Goal: Transaction & Acquisition: Book appointment/travel/reservation

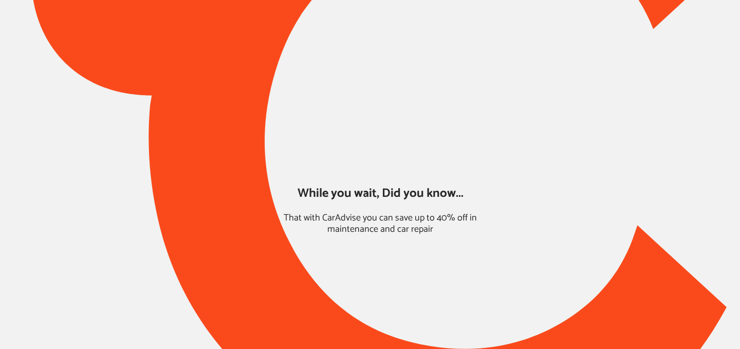
type input "*******"
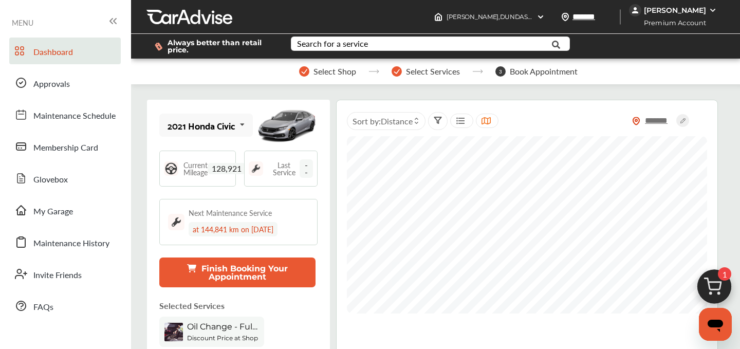
click at [238, 268] on button "Finish Booking Your Appointment" at bounding box center [237, 273] width 156 height 30
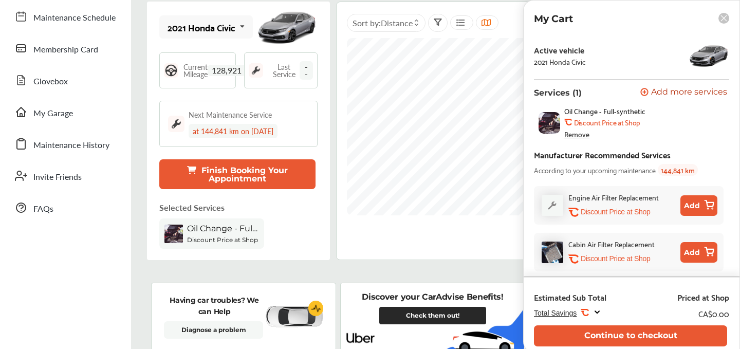
scroll to position [40, 0]
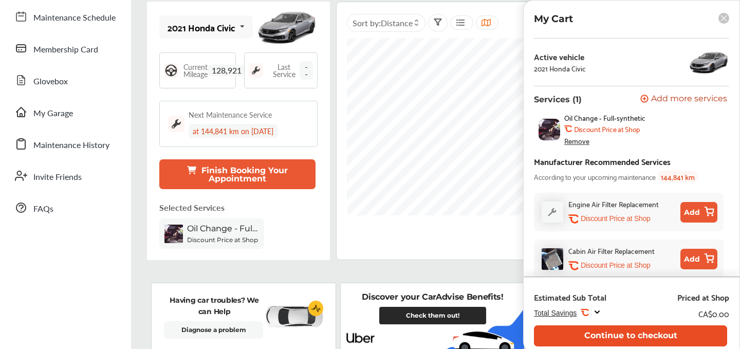
click at [606, 329] on button "Continue to checkout" at bounding box center [630, 335] width 193 height 21
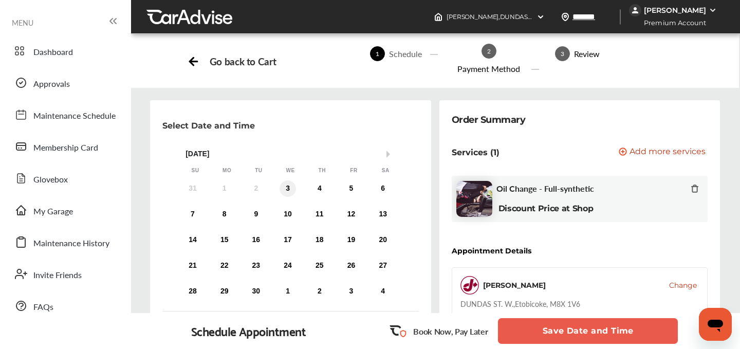
click at [284, 185] on div "3" at bounding box center [288, 188] width 16 height 16
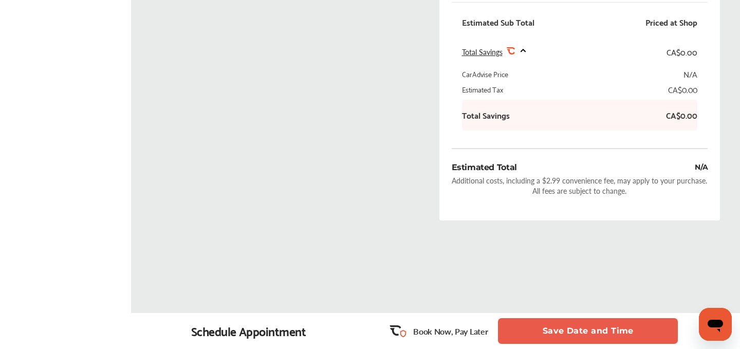
scroll to position [304, 0]
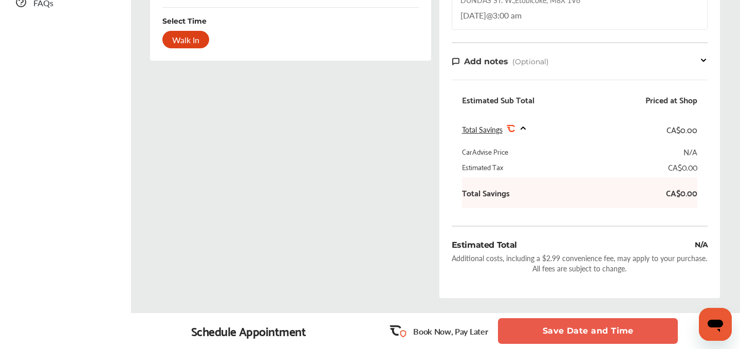
click at [579, 320] on button "Save Date and Time" at bounding box center [588, 331] width 180 height 26
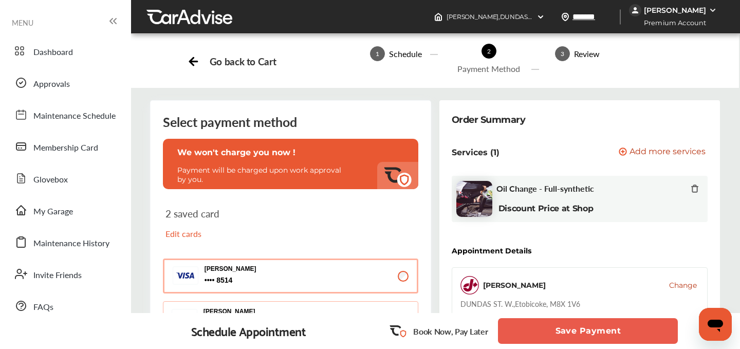
scroll to position [415, 0]
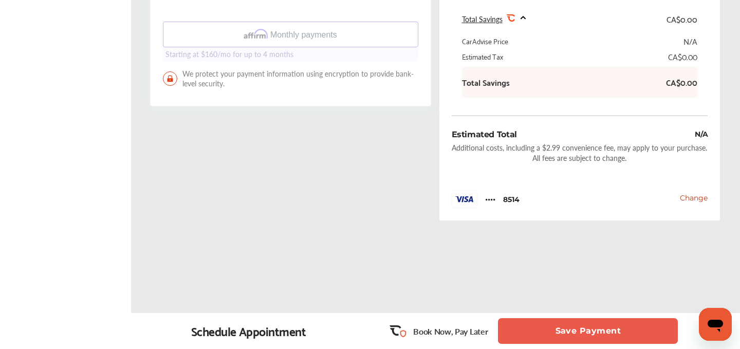
click at [581, 334] on button "Save Payment" at bounding box center [588, 331] width 180 height 26
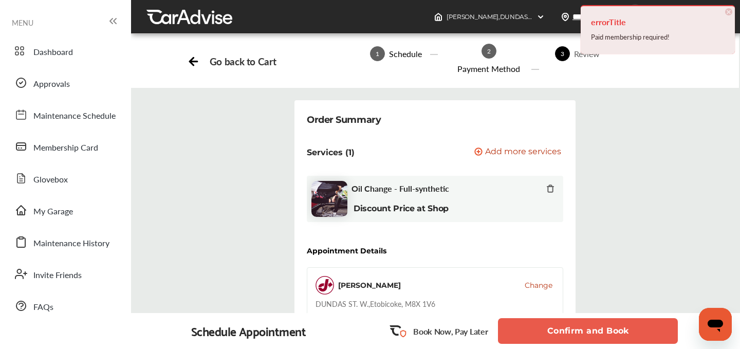
click at [729, 12] on span "×" at bounding box center [728, 11] width 7 height 7
